Goal: Task Accomplishment & Management: Use online tool/utility

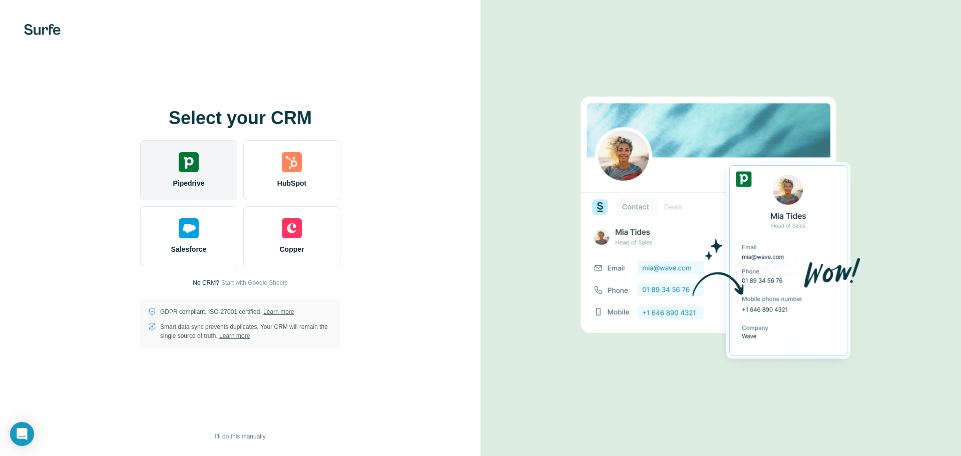
click at [173, 162] on div "Pipedrive" at bounding box center [188, 170] width 97 height 60
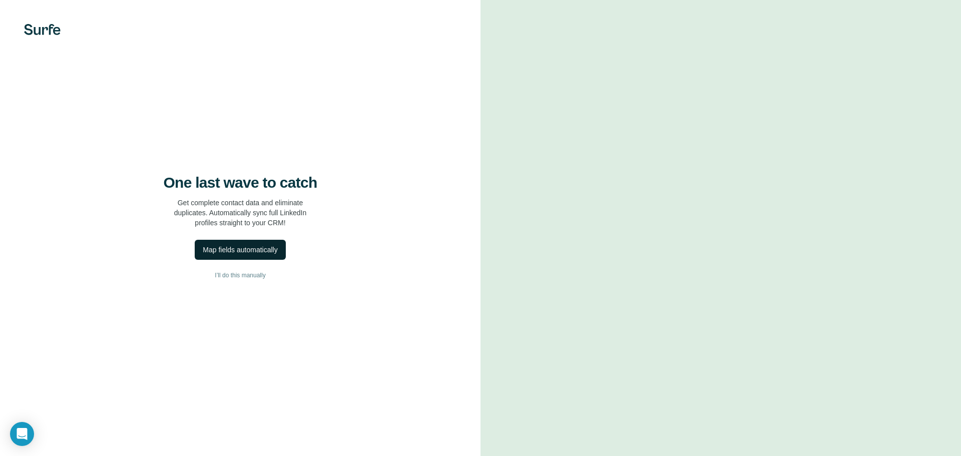
click at [229, 252] on div "Map fields automatically" at bounding box center [240, 250] width 75 height 10
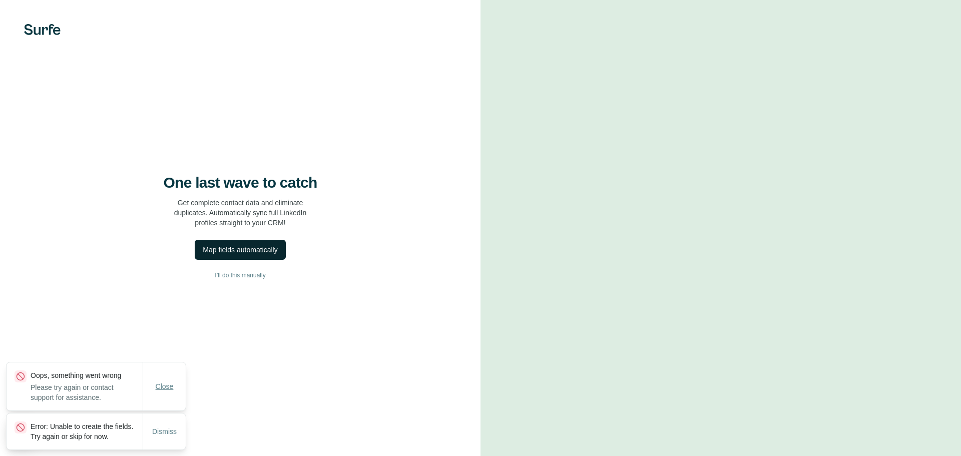
click at [173, 381] on span "Close" at bounding box center [165, 386] width 18 height 10
click at [160, 426] on span "Dismiss" at bounding box center [164, 431] width 25 height 10
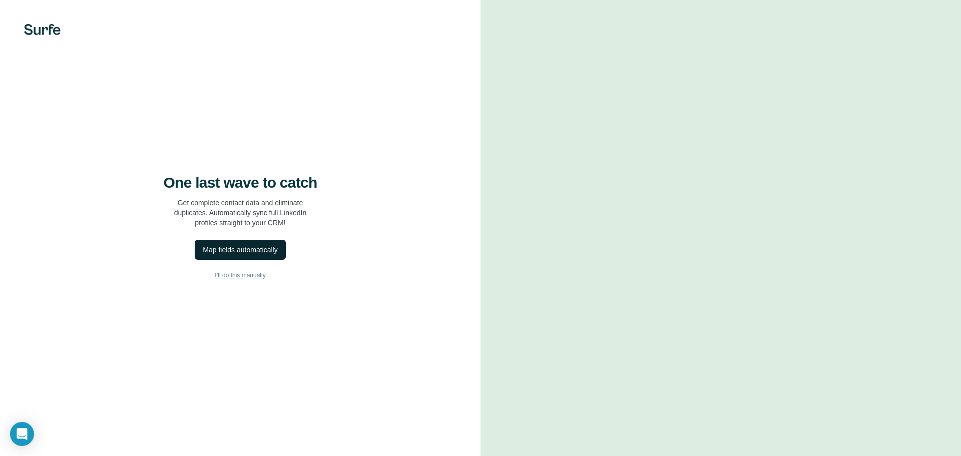
click at [243, 282] on button "I’ll do this manually" at bounding box center [240, 275] width 440 height 15
